Goal: Transaction & Acquisition: Purchase product/service

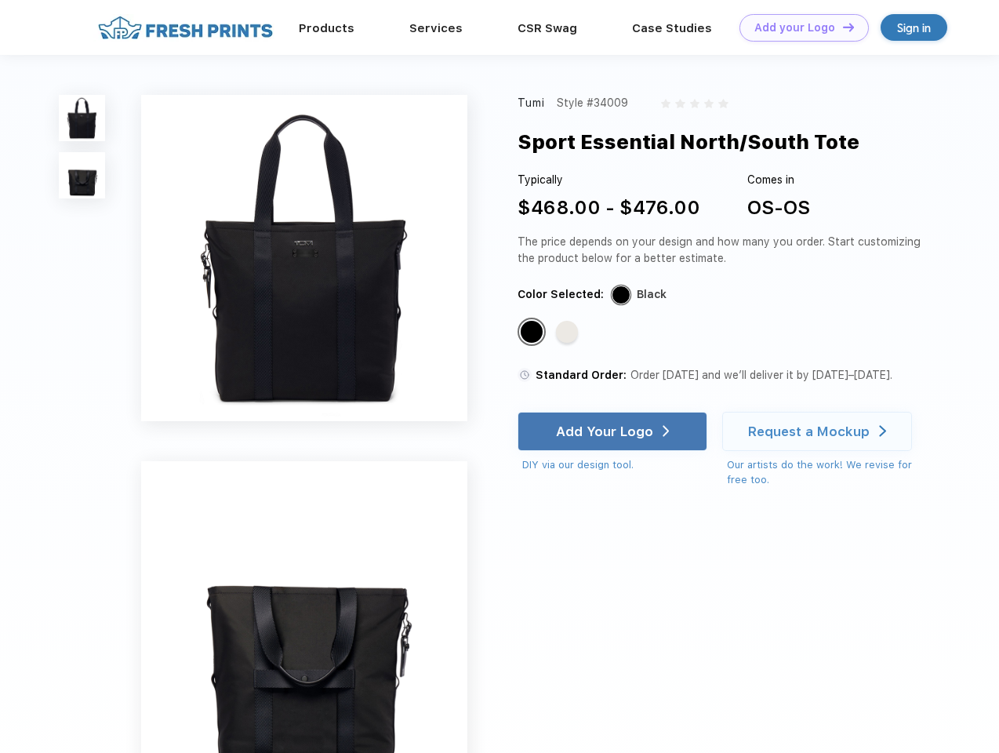
click at [798, 27] on link "Add your Logo Design Tool" at bounding box center [803, 27] width 129 height 27
click at [0, 0] on div "Design Tool" at bounding box center [0, 0] width 0 height 0
click at [841, 27] on link "Add your Logo Design Tool" at bounding box center [803, 27] width 129 height 27
click at [82, 118] on img at bounding box center [82, 118] width 46 height 46
click at [82, 176] on img at bounding box center [82, 175] width 46 height 46
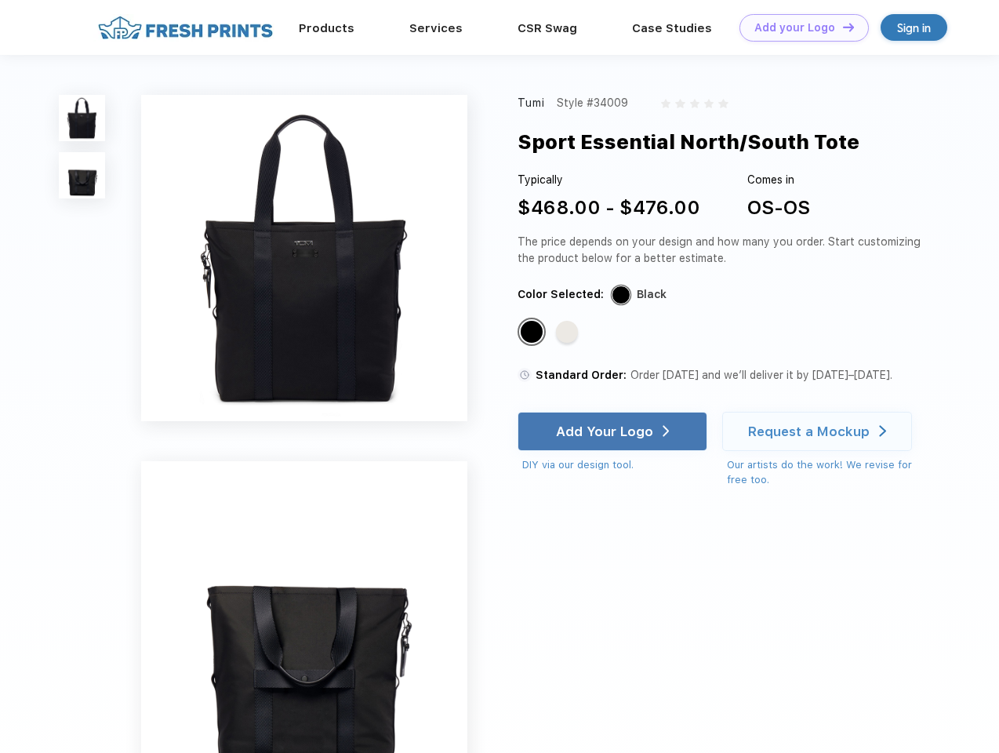
click at [533, 332] on div "Standard Color" at bounding box center [531, 332] width 22 height 22
click at [568, 332] on div "Standard Color" at bounding box center [567, 332] width 22 height 22
click at [614, 431] on div "Add Your Logo" at bounding box center [604, 431] width 97 height 16
click at [819, 431] on div "Request a Mockup" at bounding box center [808, 431] width 121 height 16
